Goal: Information Seeking & Learning: Find specific fact

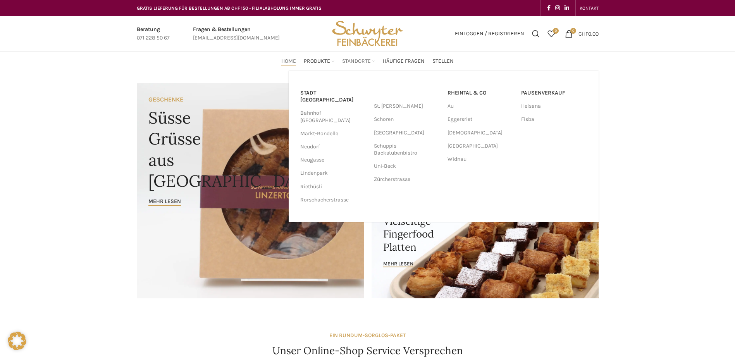
click at [359, 62] on span "Standorte" at bounding box center [356, 61] width 29 height 7
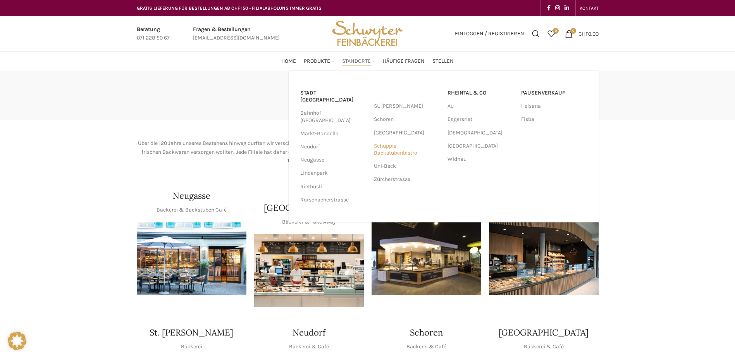
click at [400, 152] on link "Schuppis Backstubenbistro" at bounding box center [407, 150] width 66 height 20
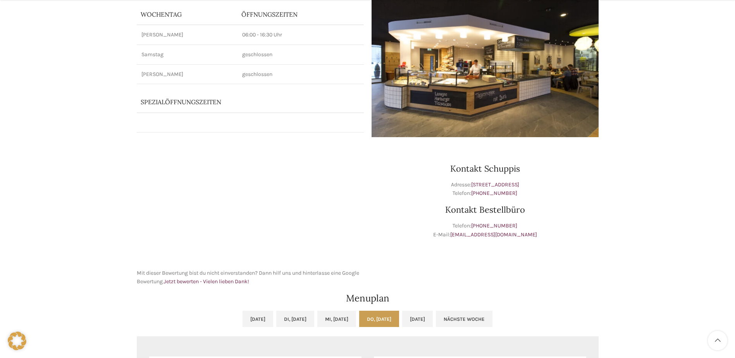
scroll to position [271, 0]
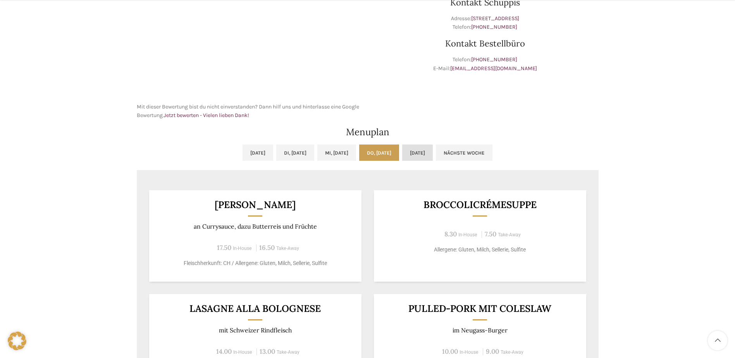
click at [433, 158] on link "[DATE]" at bounding box center [417, 153] width 31 height 16
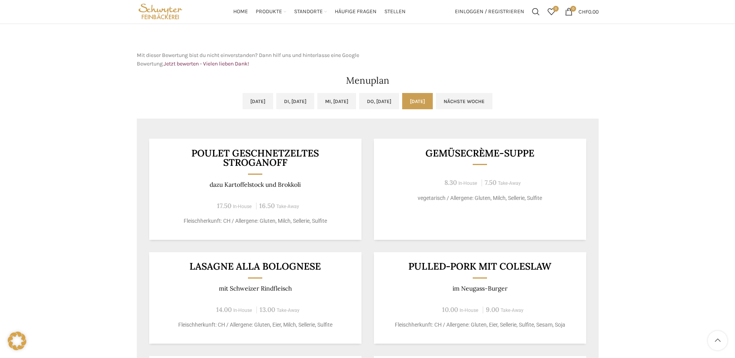
scroll to position [310, 0]
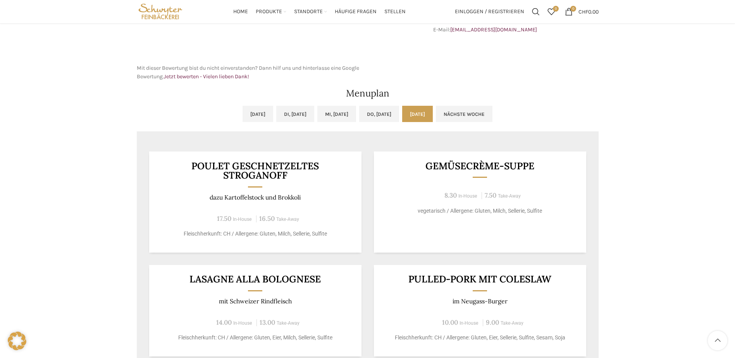
click at [307, 181] on div "Poulet Geschnetzeltes Stroganoff dazu Kartoffelstock und Brokkoli 17.50 In-Hous…" at bounding box center [255, 202] width 212 height 101
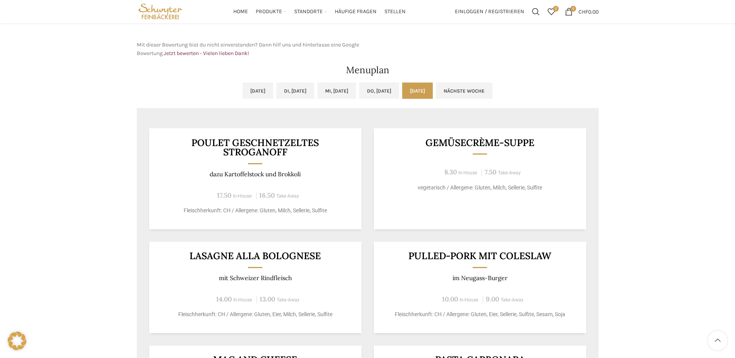
scroll to position [295, 0]
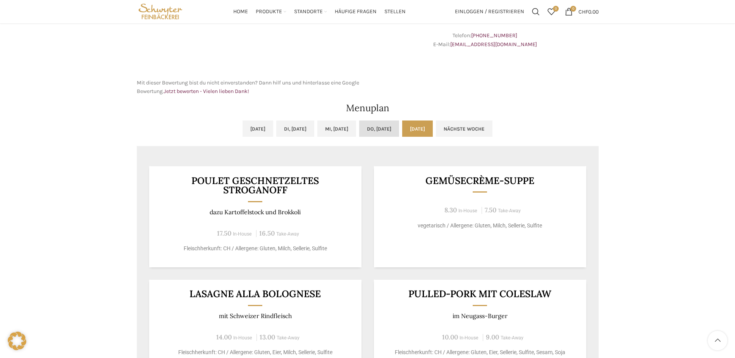
click at [389, 128] on link "Do, 02.10.2025" at bounding box center [379, 129] width 40 height 16
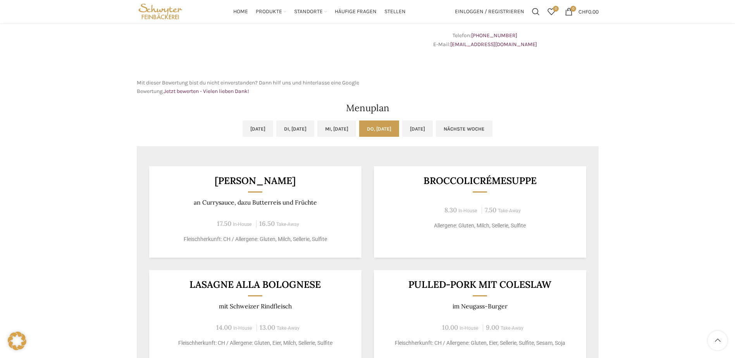
click at [448, 215] on div "8.30 In-House 7.50 Take-Away" at bounding box center [479, 210] width 193 height 10
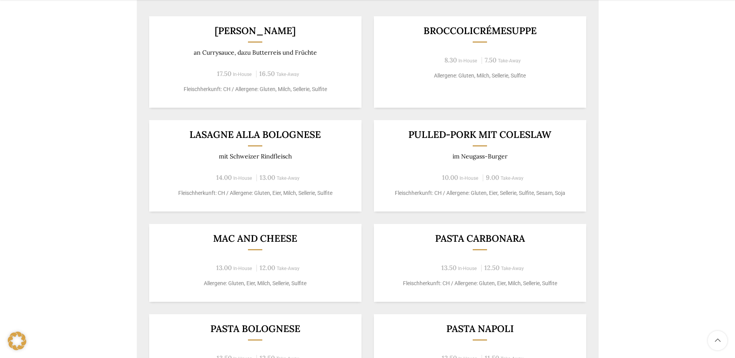
scroll to position [450, 0]
